Goal: Information Seeking & Learning: Compare options

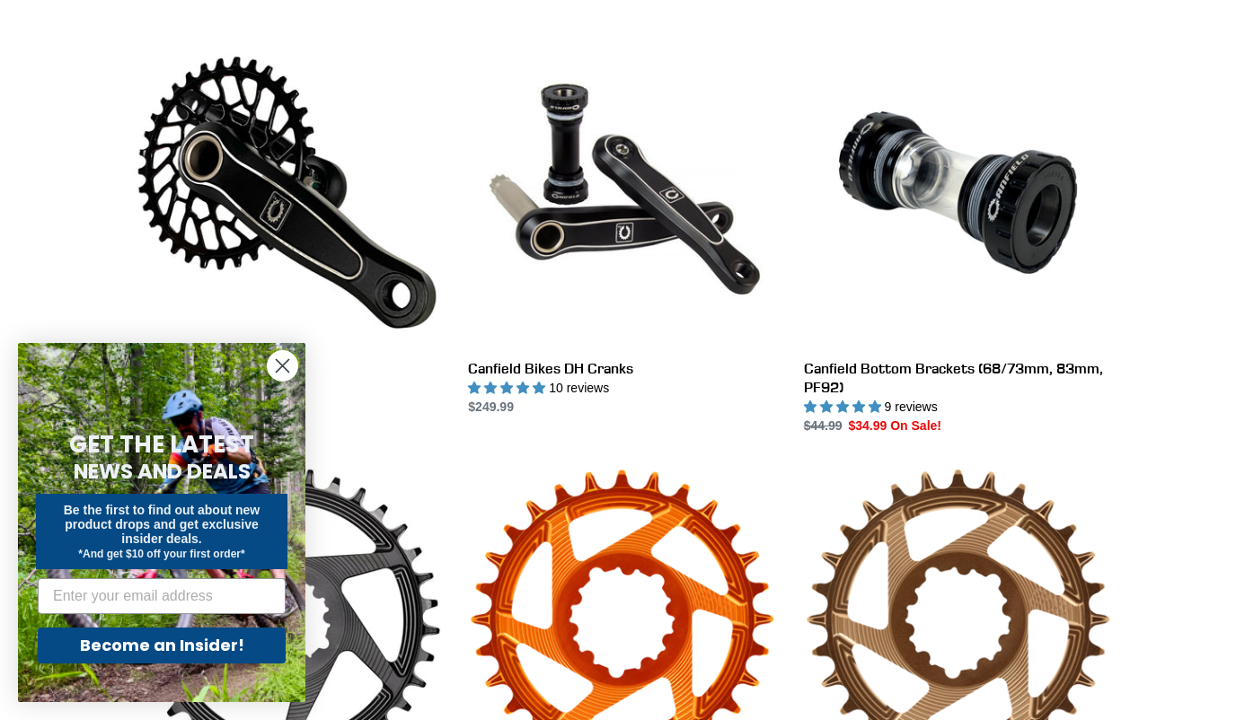
scroll to position [495, 0]
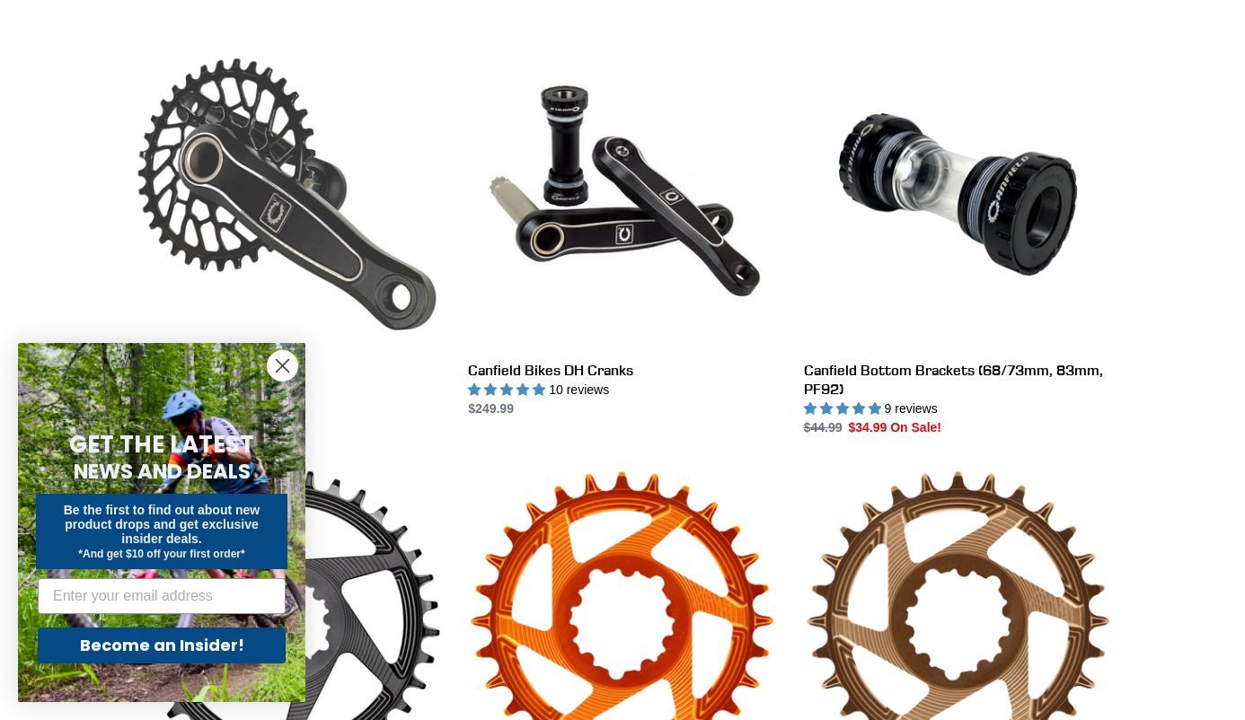
click at [341, 256] on link "Canfield Bikes AM Cranks" at bounding box center [287, 229] width 308 height 378
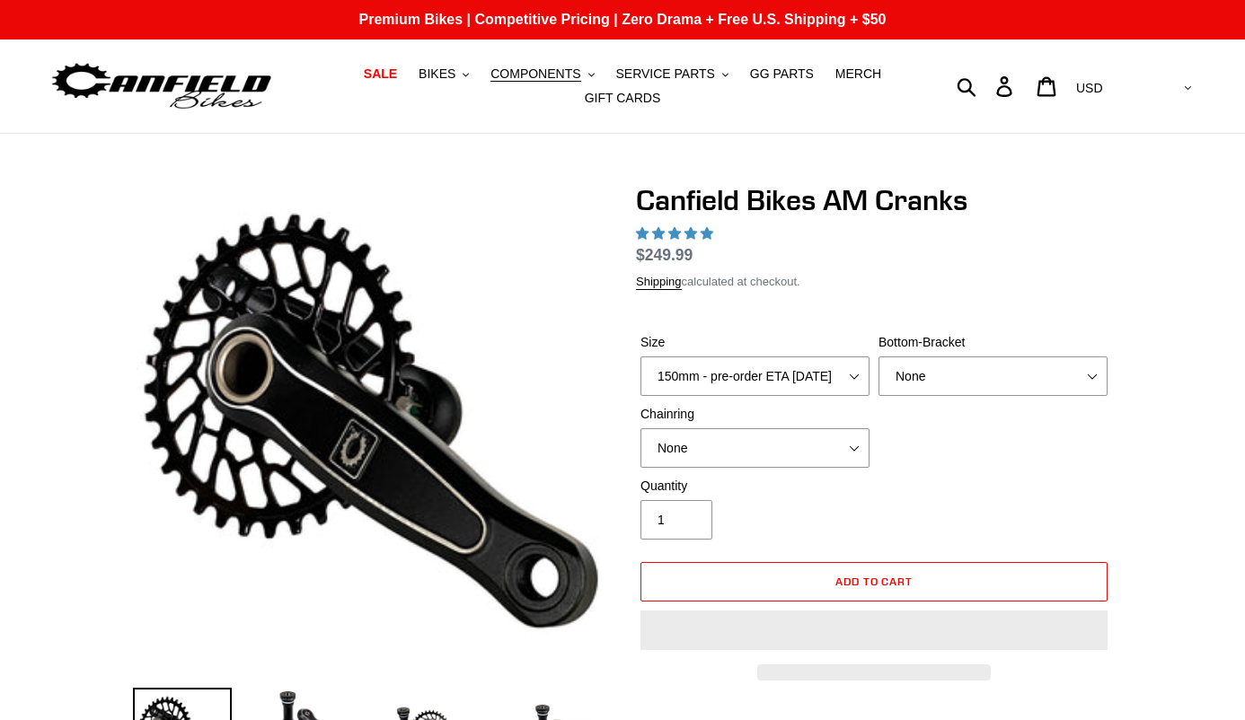
select select "highest-rating"
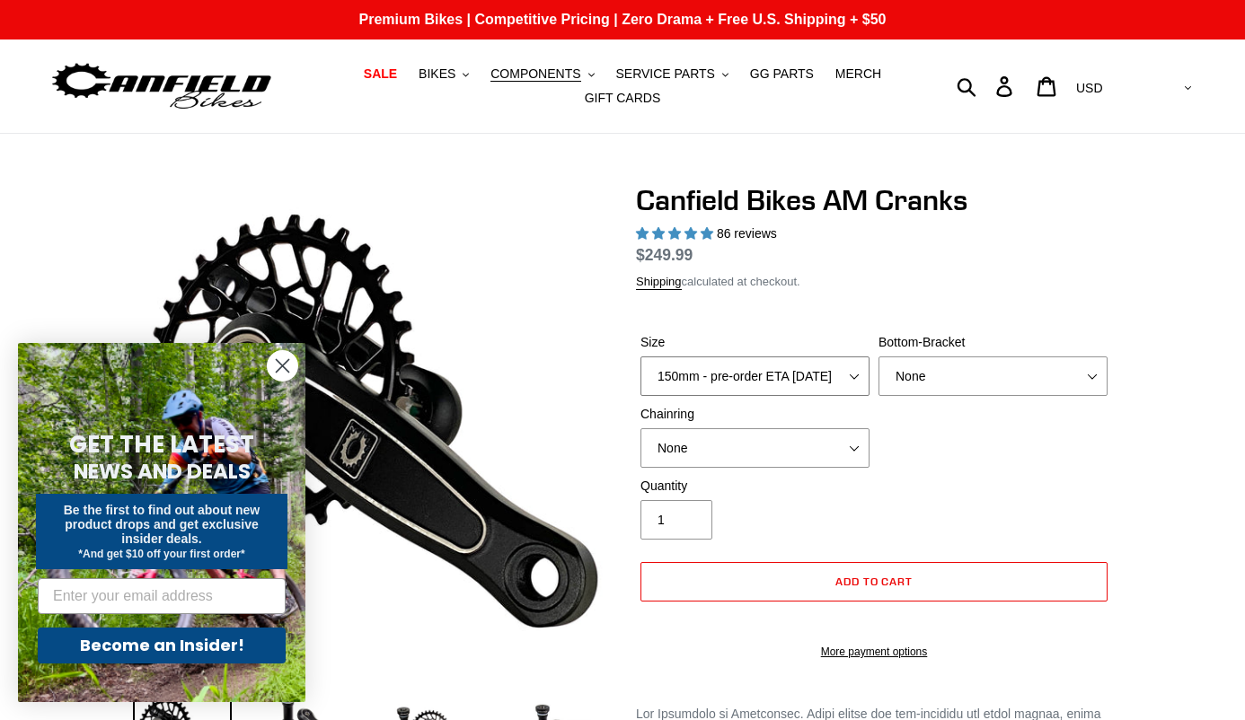
click at [697, 374] on select "150mm - pre-order ETA 9/30/25 155mm - pre-order ETA 9/30/25 160mm - pre-order E…" at bounding box center [754, 376] width 229 height 40
select select "165mm - pre-order ETA 9/30/25"
click at [1014, 396] on select "None BSA Threaded 68/73mm Press Fit PF92" at bounding box center [992, 376] width 229 height 40
click at [747, 462] on select "None 30t Round (Boost 148) 30t Oval (Boost 148) 32t Round (Boost 148) 32t Oval …" at bounding box center [754, 448] width 229 height 40
select select "30t Round (Boost 148)"
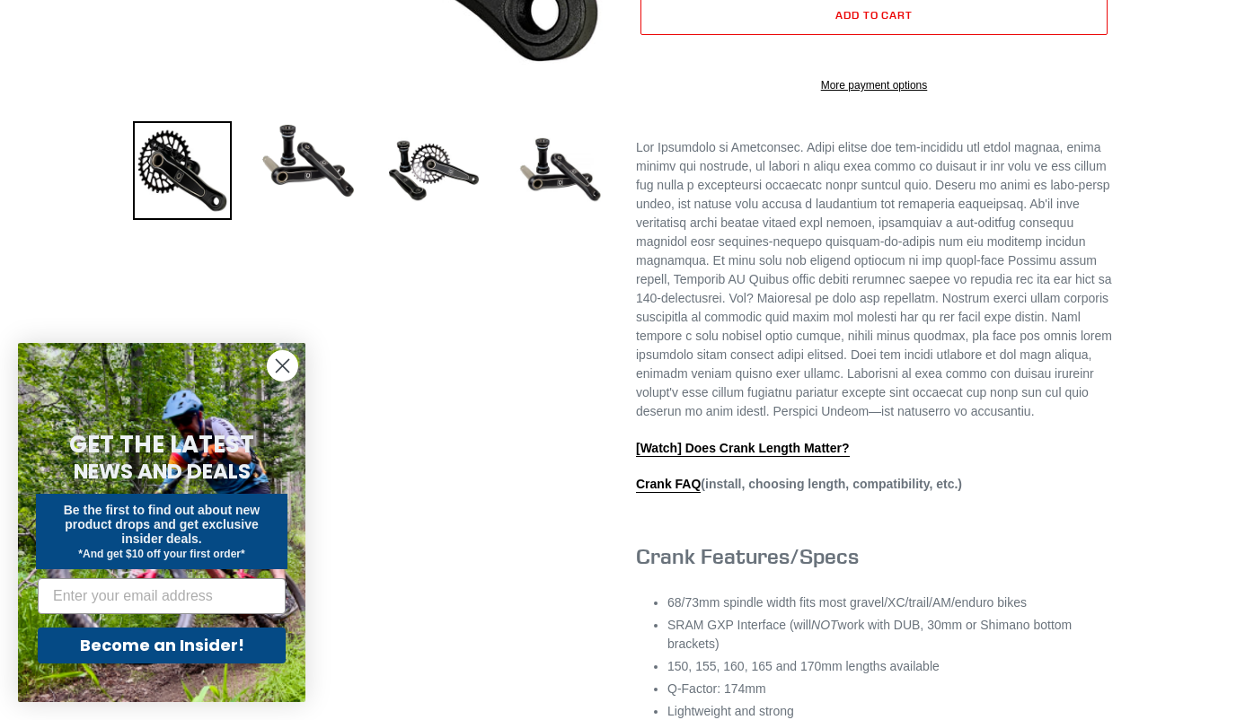
scroll to position [568, 0]
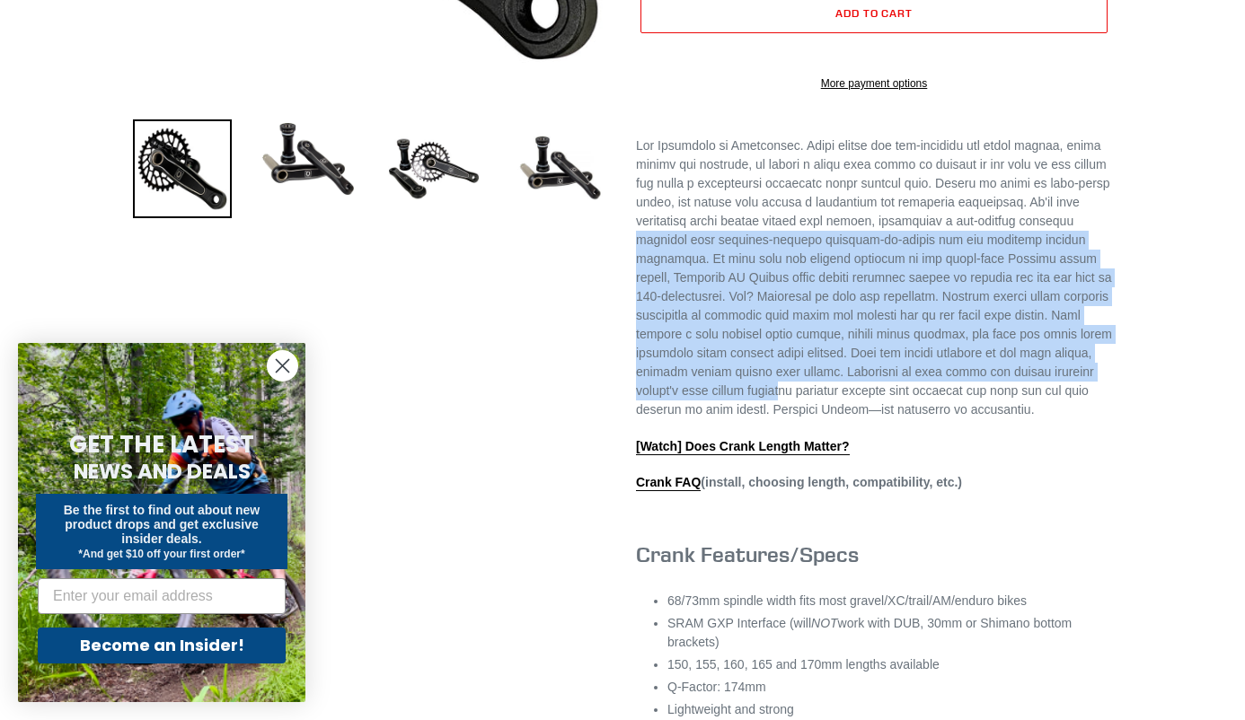
drag, startPoint x: 689, startPoint y: 277, endPoint x: 933, endPoint y: 436, distance: 290.9
click at [933, 419] on p at bounding box center [874, 277] width 476 height 283
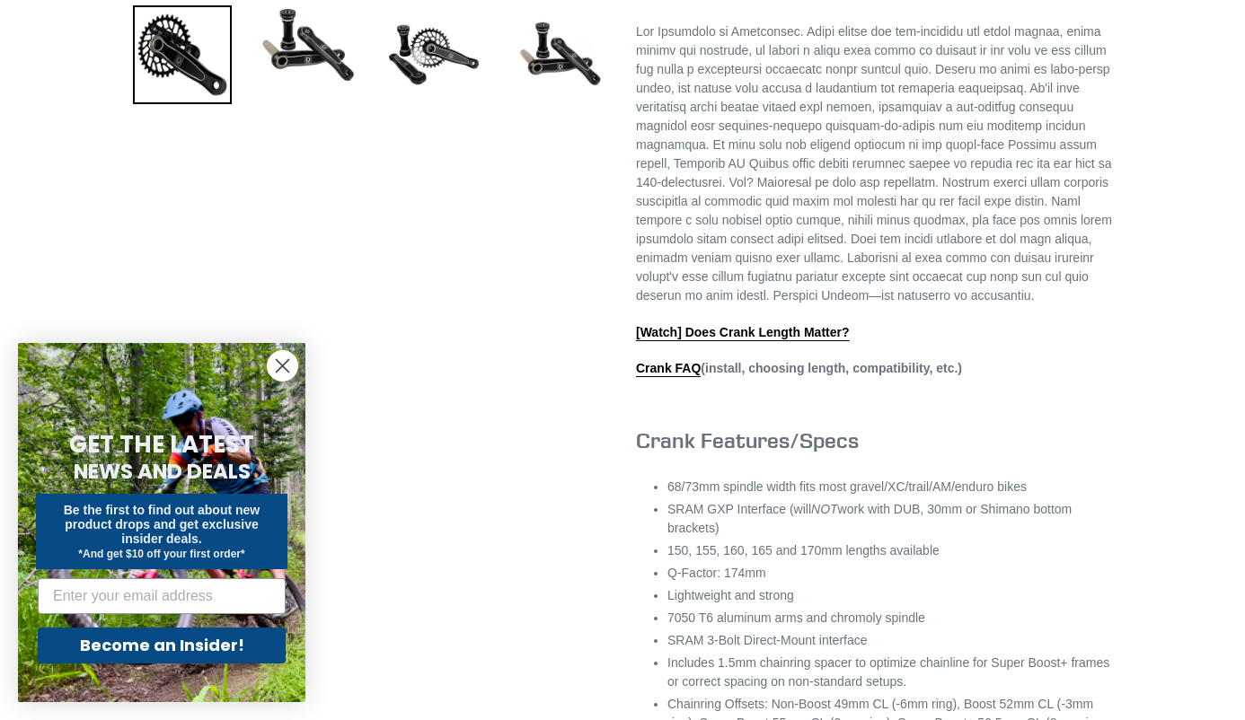
scroll to position [788, 0]
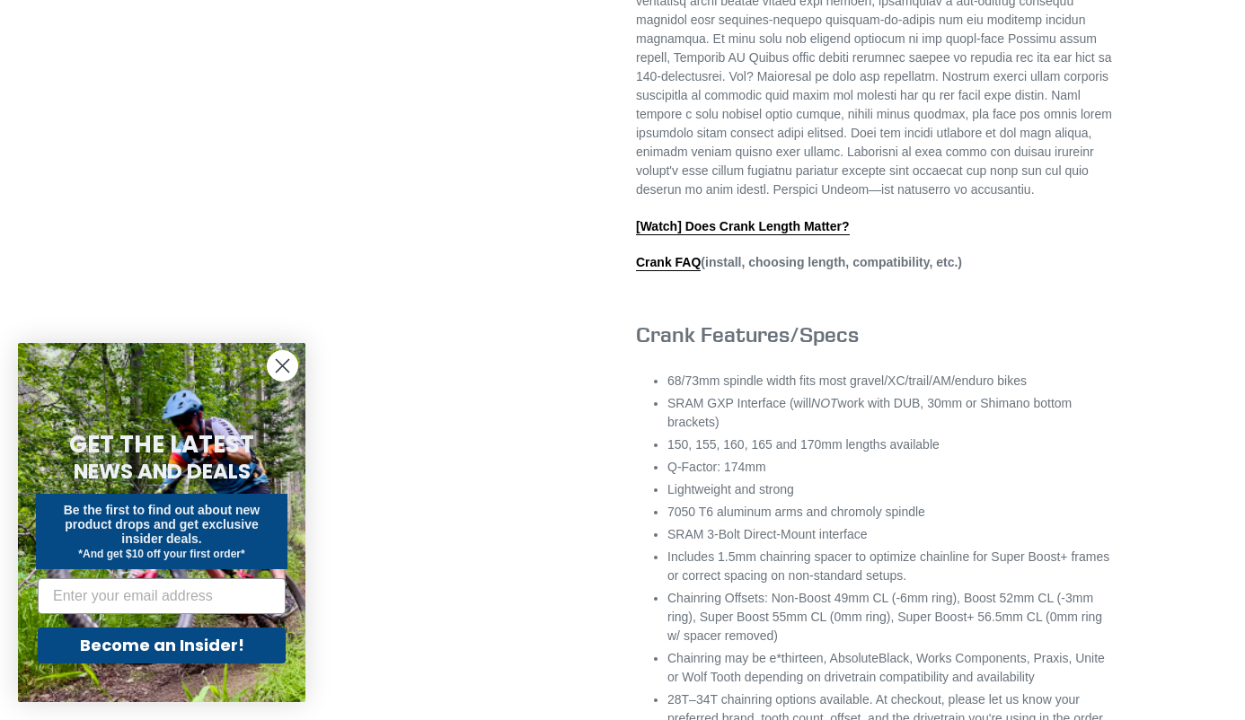
drag, startPoint x: 682, startPoint y: 446, endPoint x: 774, endPoint y: 487, distance: 100.1
click at [774, 487] on ul "68/73mm spindle width fits most gravel/XC/trail/AM/enduro bikes SRAM GXP Interf…" at bounding box center [889, 559] width 444 height 375
click at [774, 432] on li "SRAM GXP Interface (will NOT work with DUB, 30mm or Shimano bottom brackets)" at bounding box center [889, 413] width 444 height 38
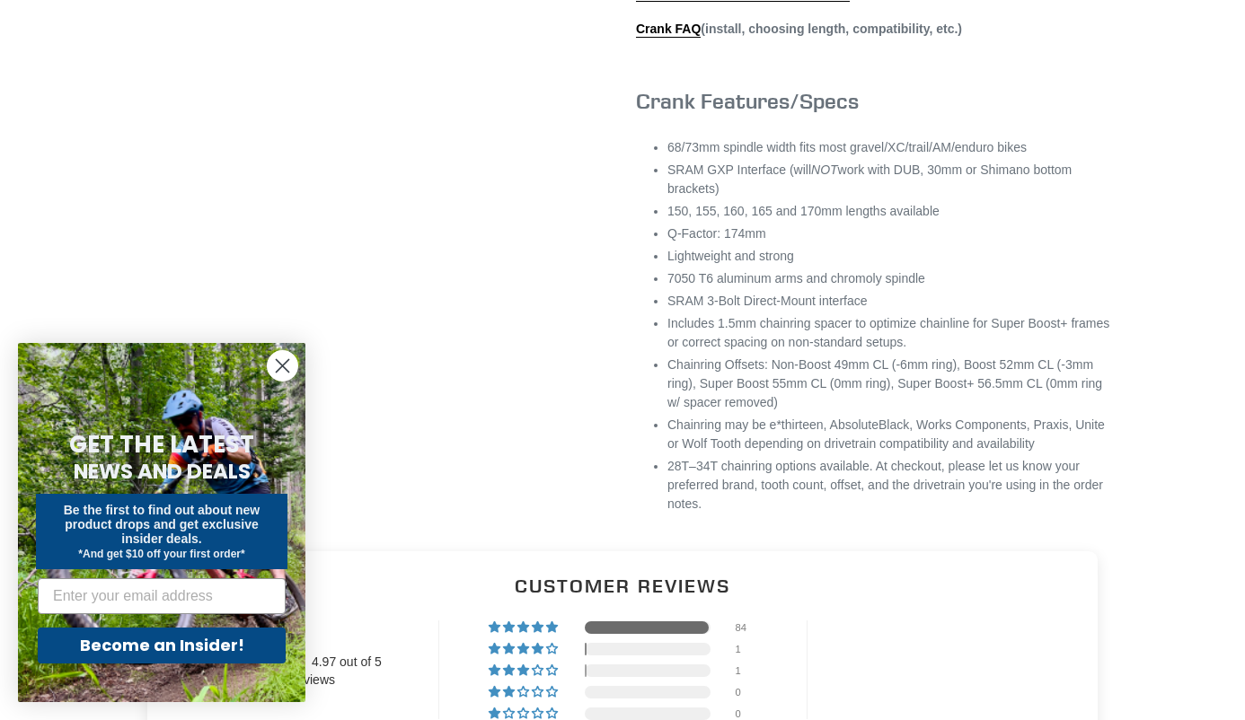
scroll to position [1048, 0]
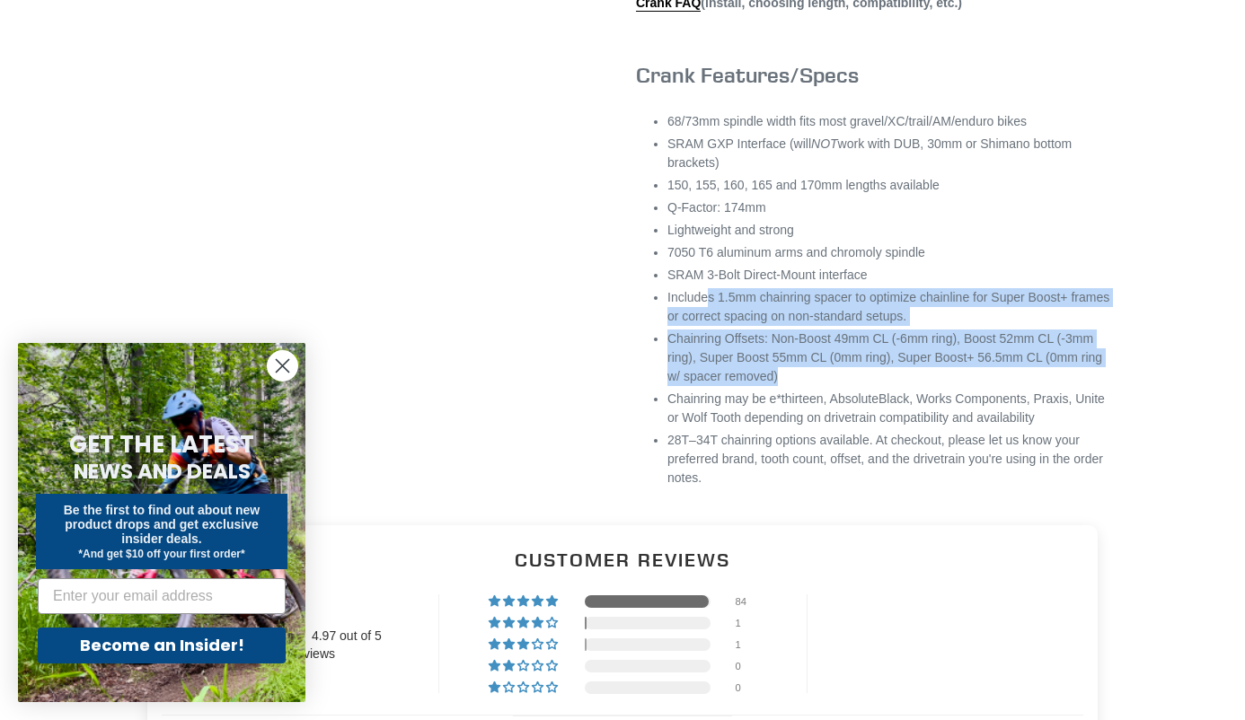
drag, startPoint x: 706, startPoint y: 362, endPoint x: 999, endPoint y: 436, distance: 302.1
click at [999, 436] on ul "68/73mm spindle width fits most gravel/XC/trail/AM/enduro bikes SRAM GXP Interf…" at bounding box center [889, 299] width 444 height 375
click at [999, 386] on li "Chainring Offsets: Non-Boost 49mm CL (-6mm ring), Boost 52mm CL (-3mm ring), Su…" at bounding box center [889, 358] width 444 height 57
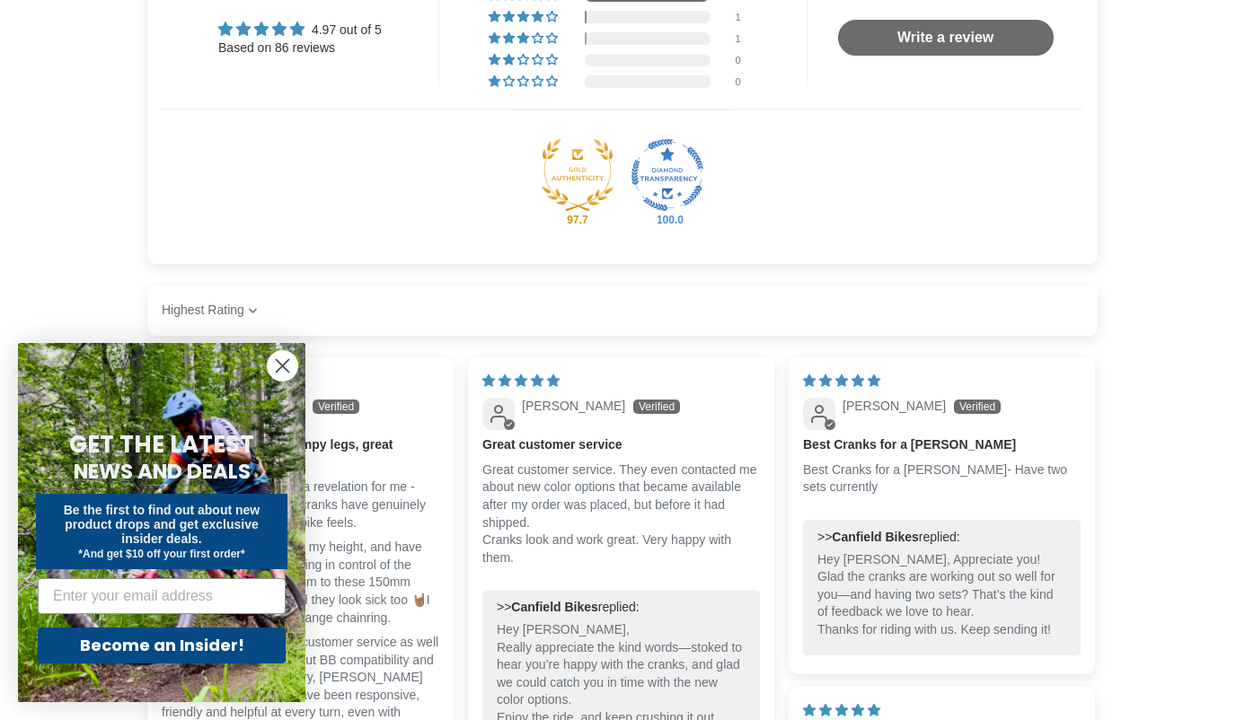
scroll to position [1655, 0]
click at [279, 368] on icon "Close dialog" at bounding box center [283, 366] width 13 height 13
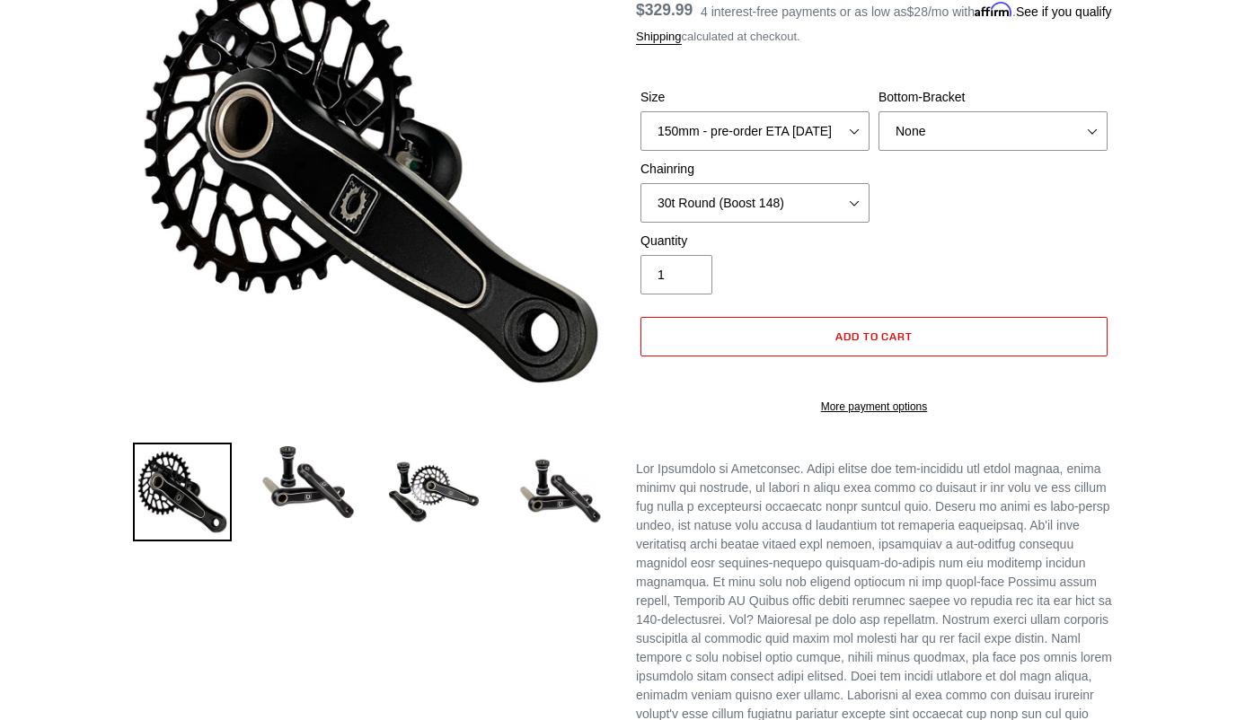
scroll to position [259, 0]
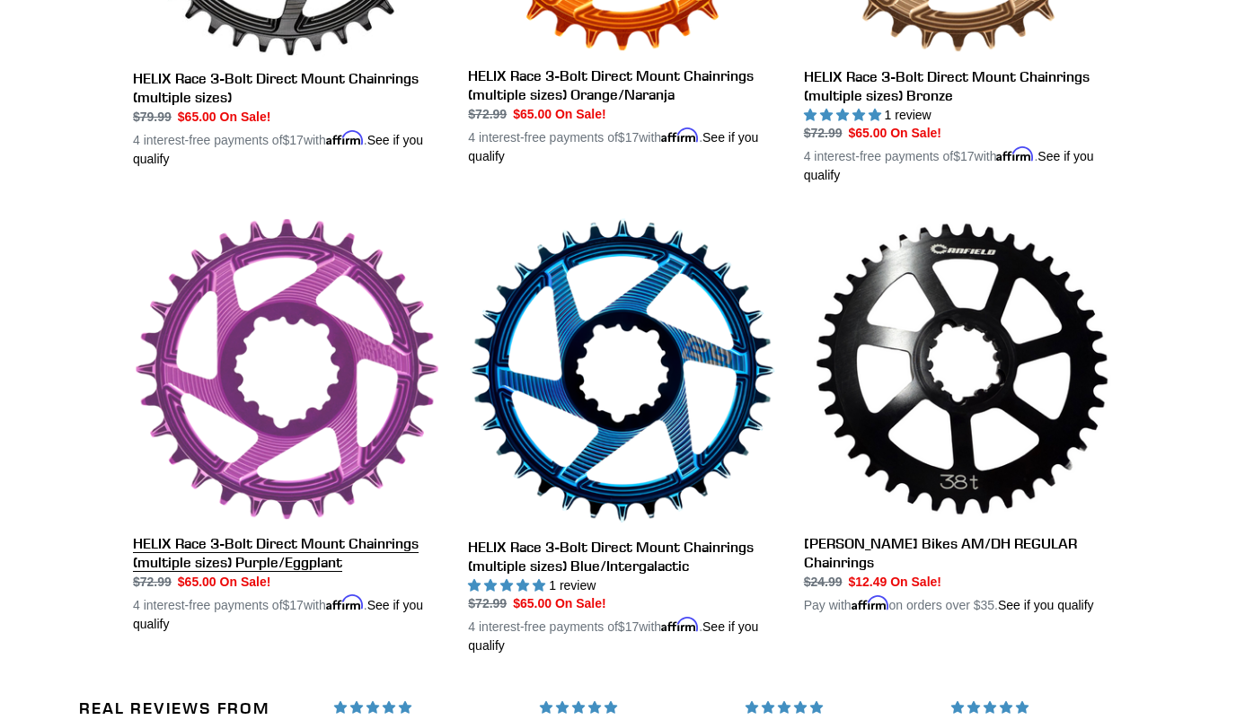
scroll to position [1263, 0]
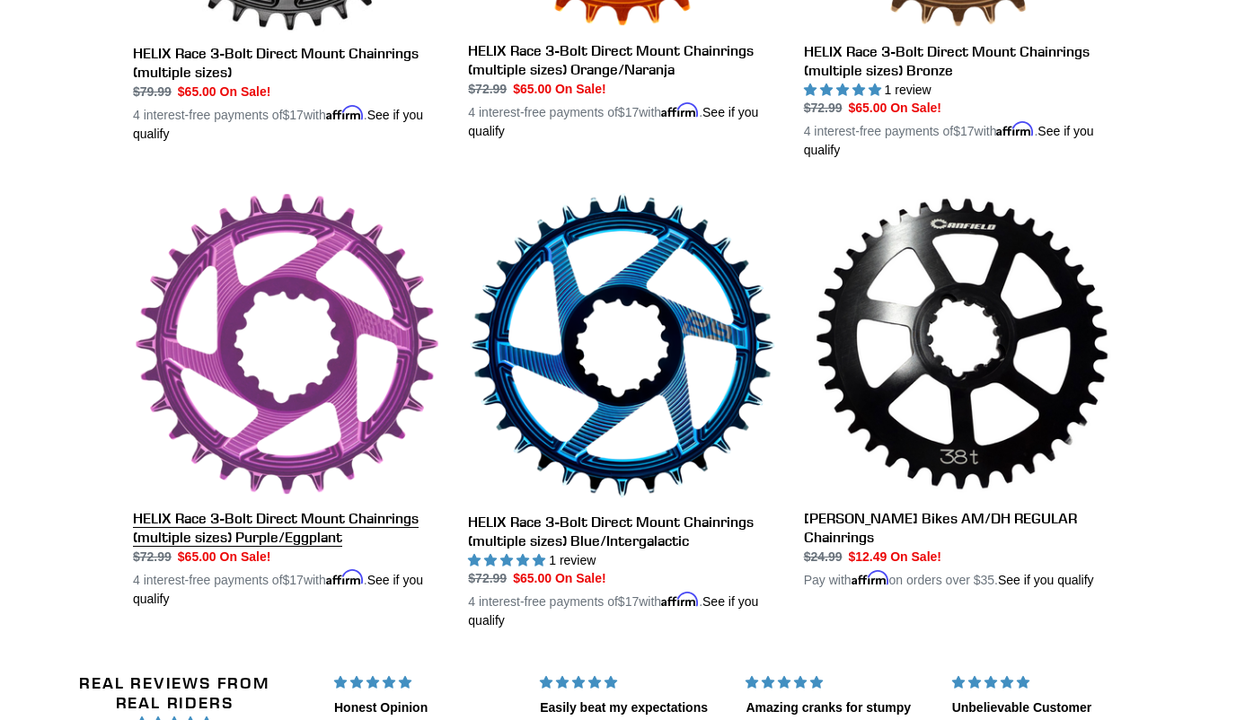
click at [271, 546] on link "HELIX Race 3-Bolt Direct Mount Chainrings (multiple sizes) Purple/Eggplant" at bounding box center [287, 399] width 308 height 417
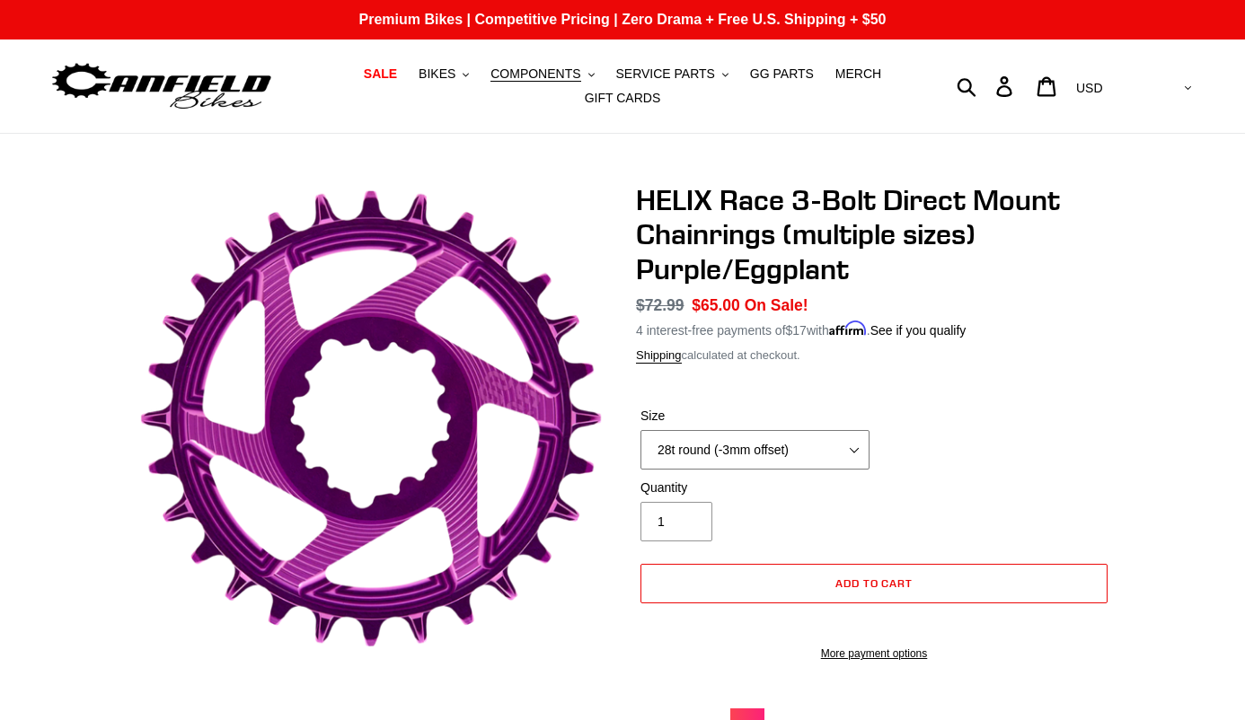
click at [736, 434] on select "28t round (-3mm offset) 30t round (-3mm offset) 32t round (-3mm offset) 34t rou…" at bounding box center [754, 450] width 229 height 40
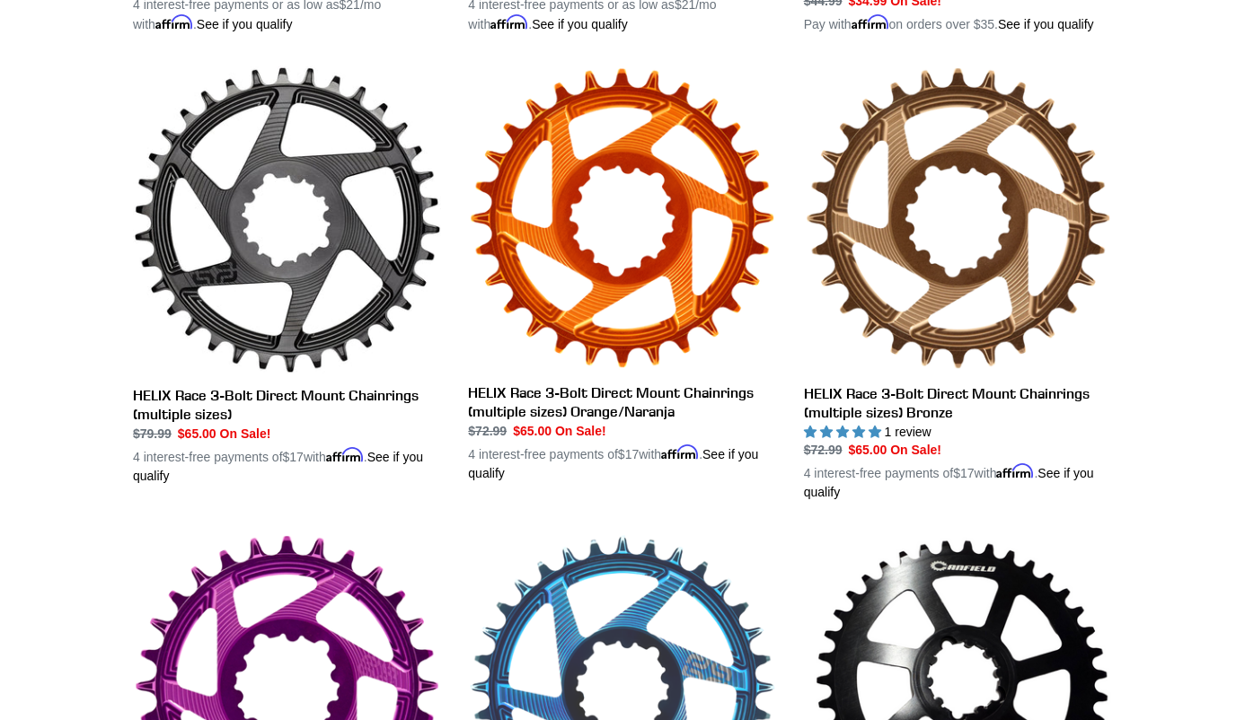
scroll to position [863, 0]
